Goal: Task Accomplishment & Management: Complete application form

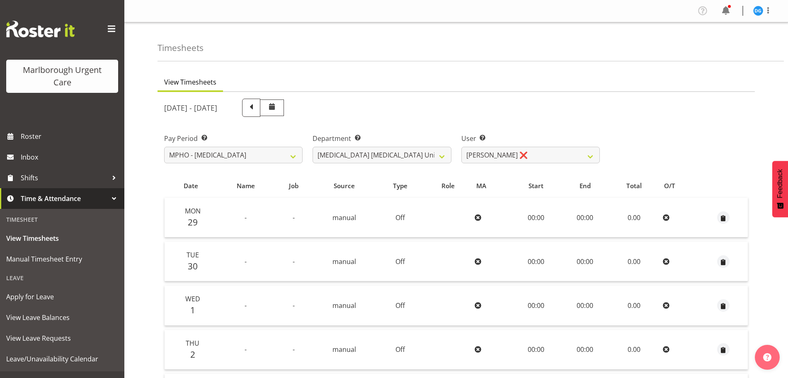
scroll to position [191, 0]
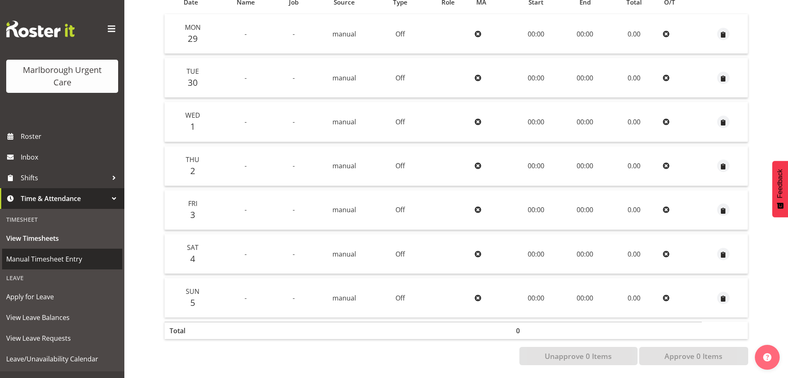
click at [32, 256] on span "Manual Timesheet Entry" at bounding box center [62, 259] width 112 height 12
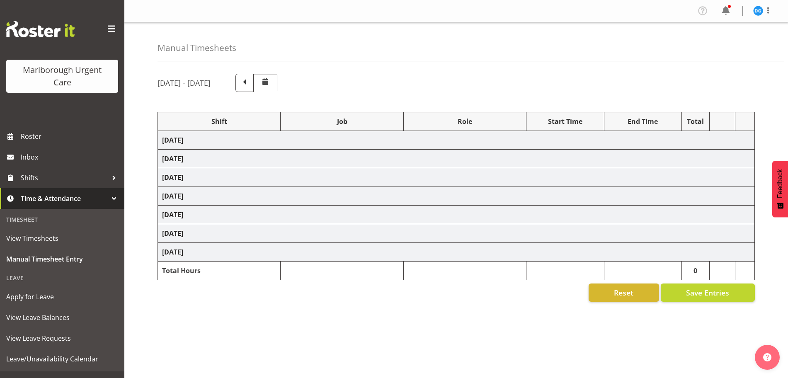
select select "82781"
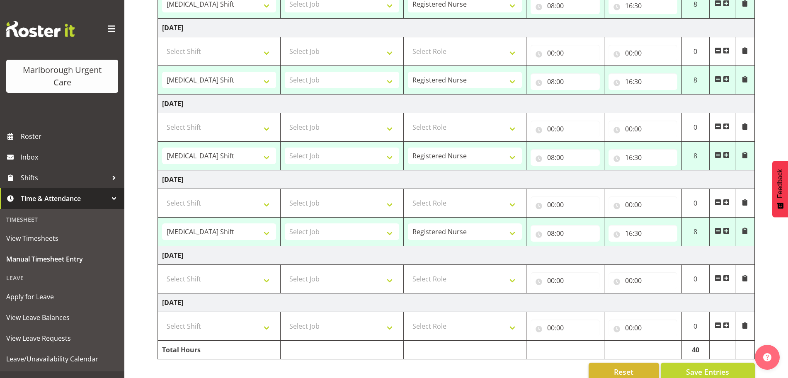
scroll to position [281, 0]
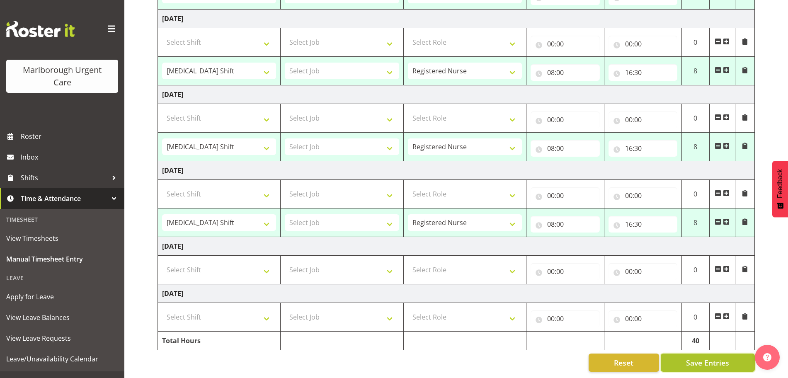
click at [705, 358] on span "Save Entries" at bounding box center [707, 362] width 43 height 11
select select "82781"
type input "08:00"
type input "16:30"
select select "82781"
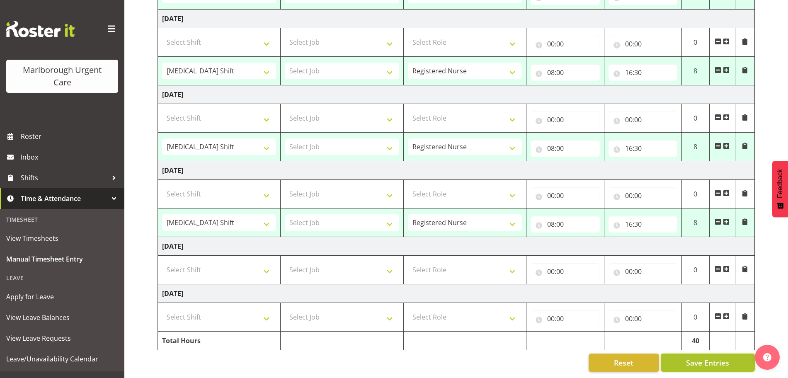
type input "08:00"
type input "16:30"
select select "82781"
type input "08:00"
type input "16:30"
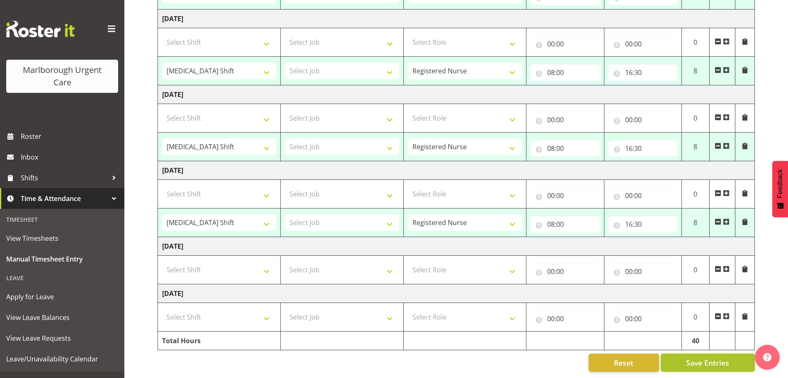
select select "82781"
type input "08:00"
type input "16:30"
select select "82781"
type input "08:00"
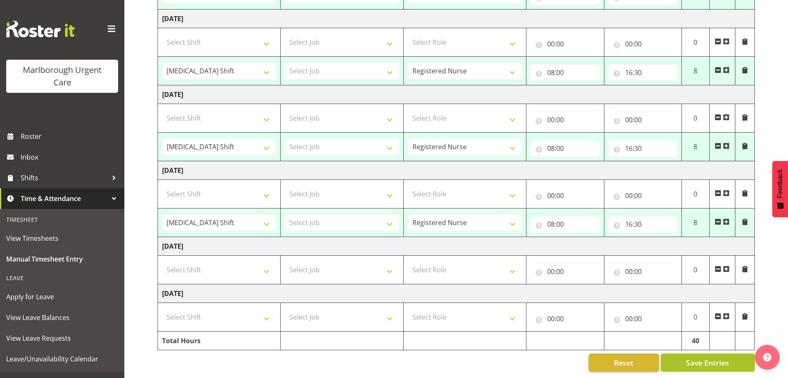
type input "16:30"
select select "82781"
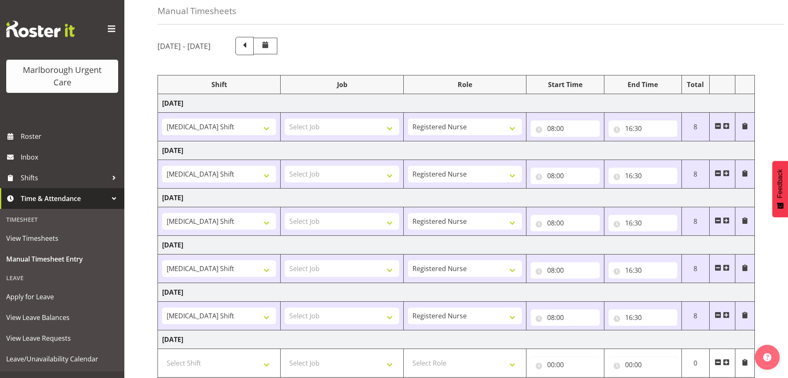
scroll to position [37, 0]
click at [250, 42] on span at bounding box center [244, 44] width 11 height 11
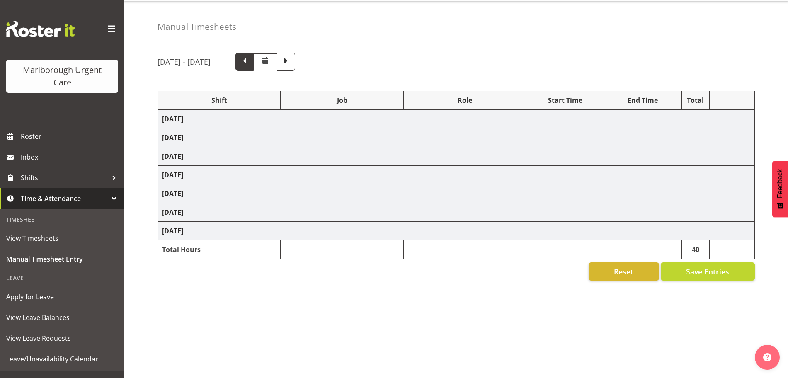
select select "82781"
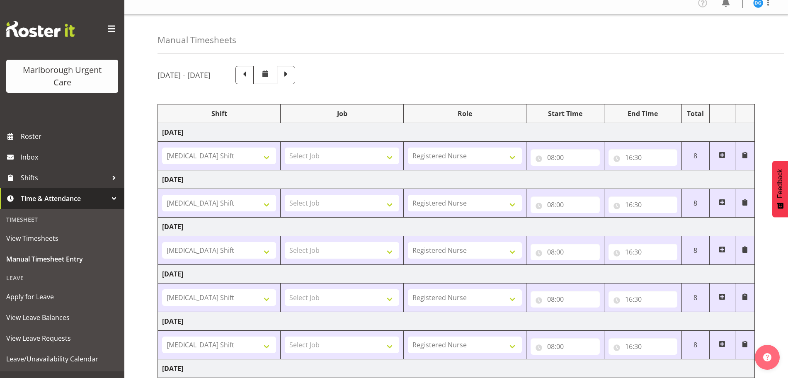
scroll to position [0, 0]
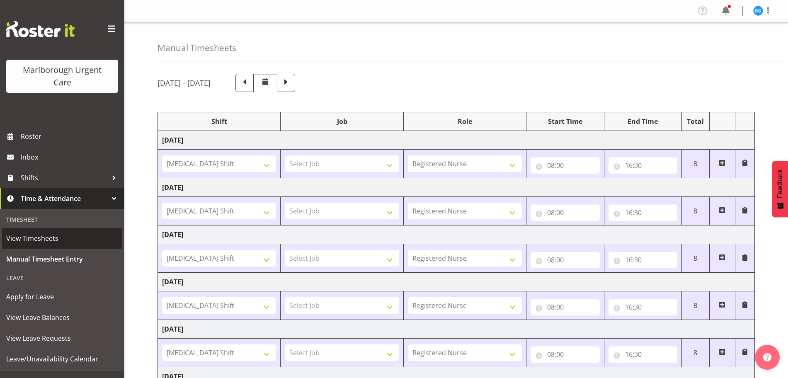
click at [25, 235] on span "View Timesheets" at bounding box center [62, 238] width 112 height 12
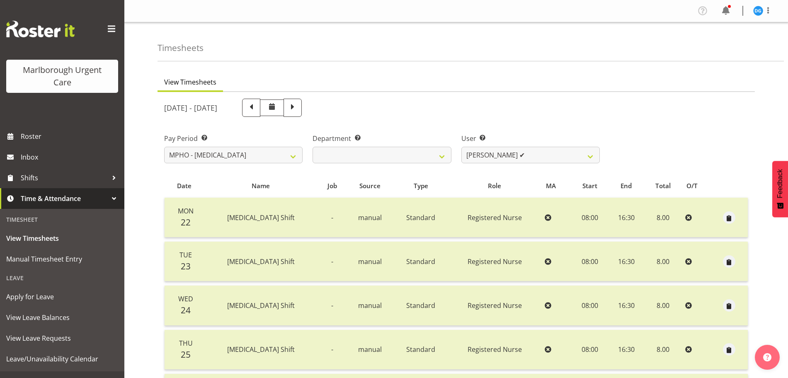
click at [277, 107] on span at bounding box center [272, 107] width 10 height 10
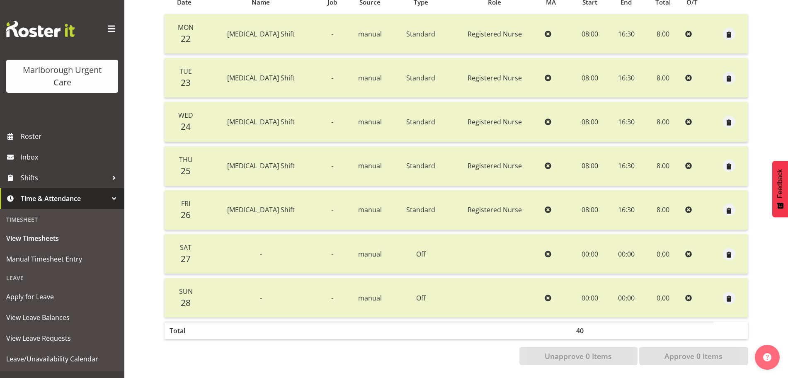
scroll to position [31, 0]
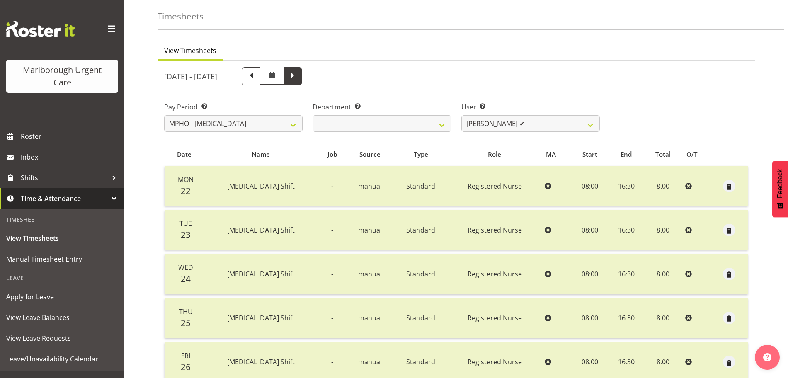
click at [302, 74] on span at bounding box center [292, 76] width 18 height 18
select select
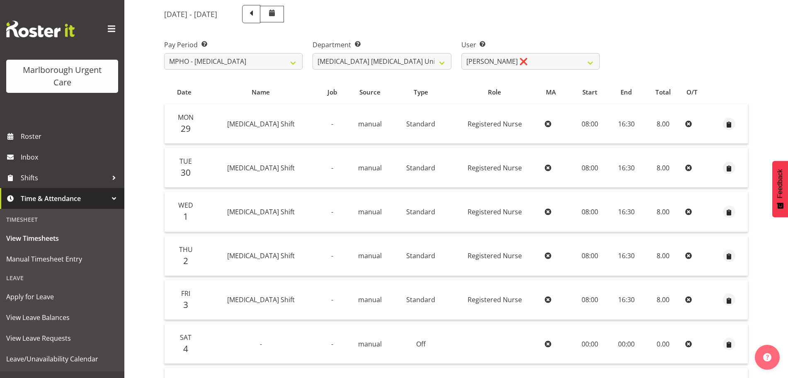
scroll to position [0, 0]
